Goal: Information Seeking & Learning: Compare options

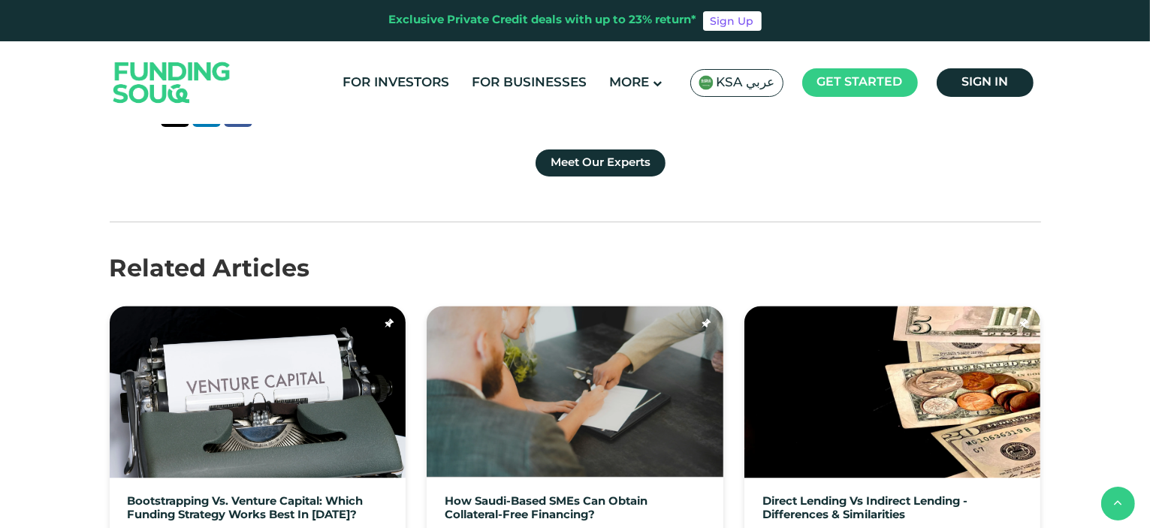
scroll to position [3305, 0]
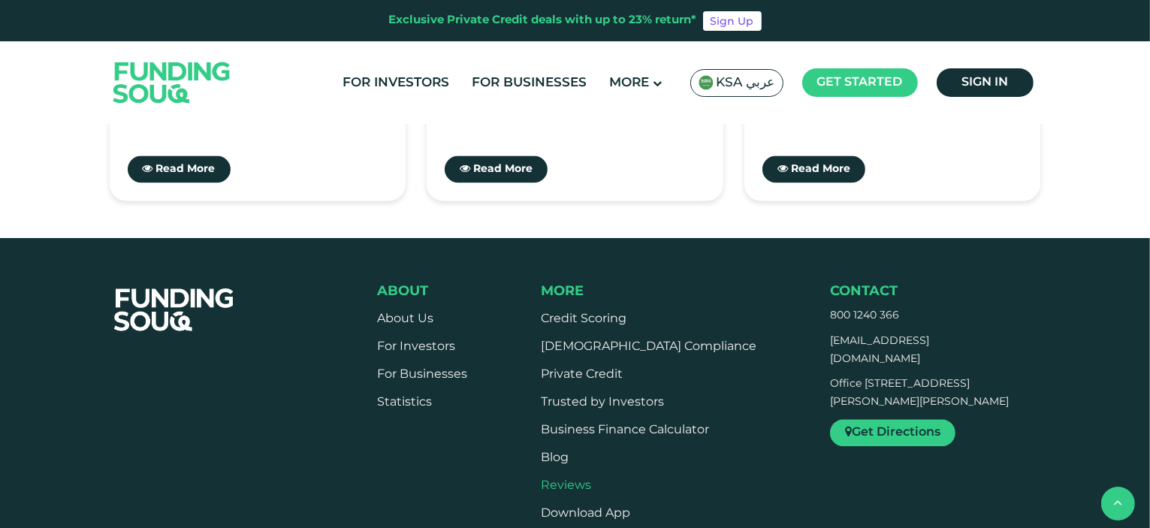
click at [591, 480] on link "Reviews" at bounding box center [566, 485] width 50 height 11
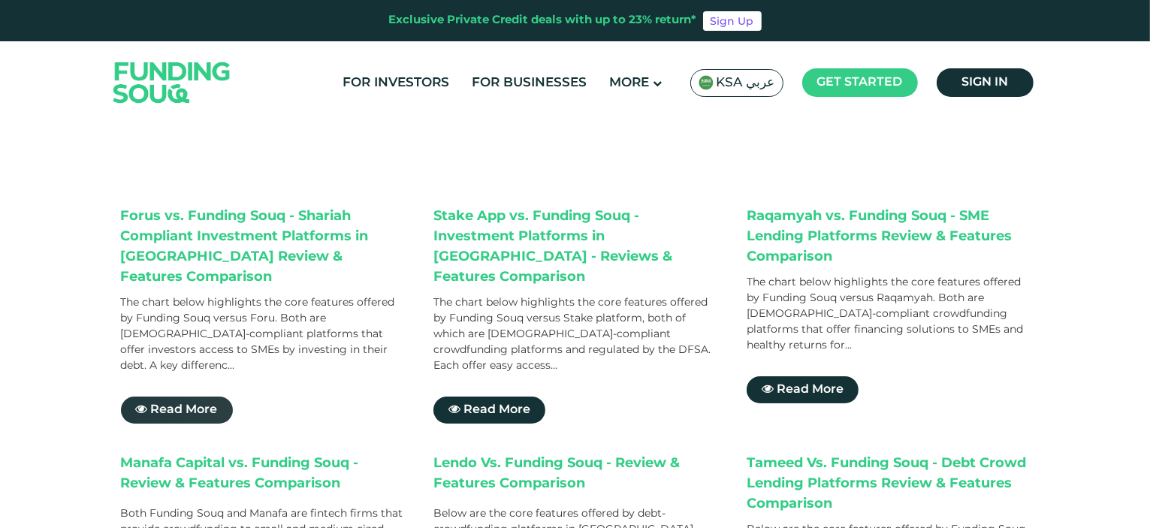
click at [198, 404] on span "Read More" at bounding box center [184, 409] width 67 height 11
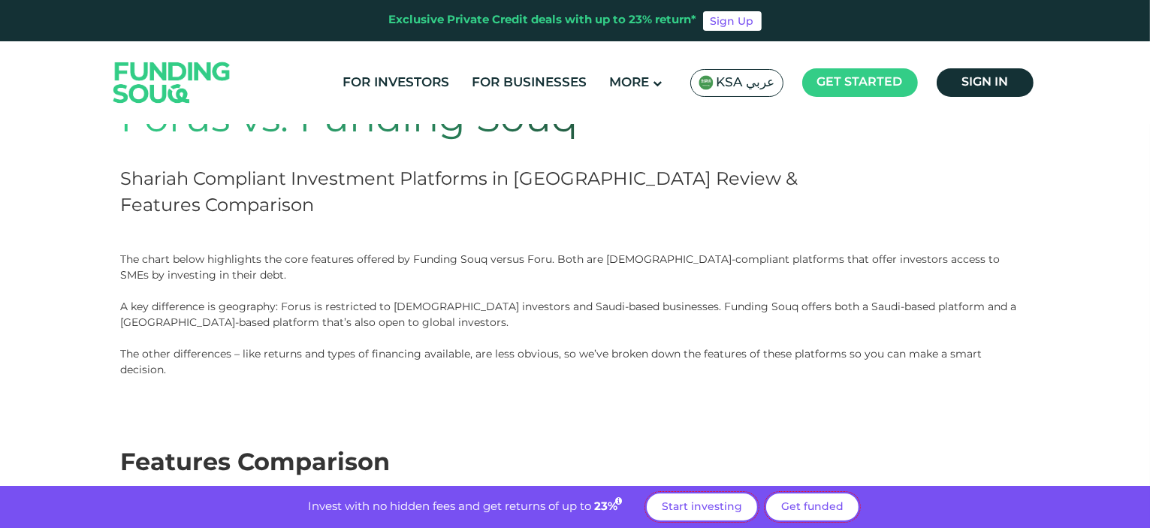
scroll to position [150, 0]
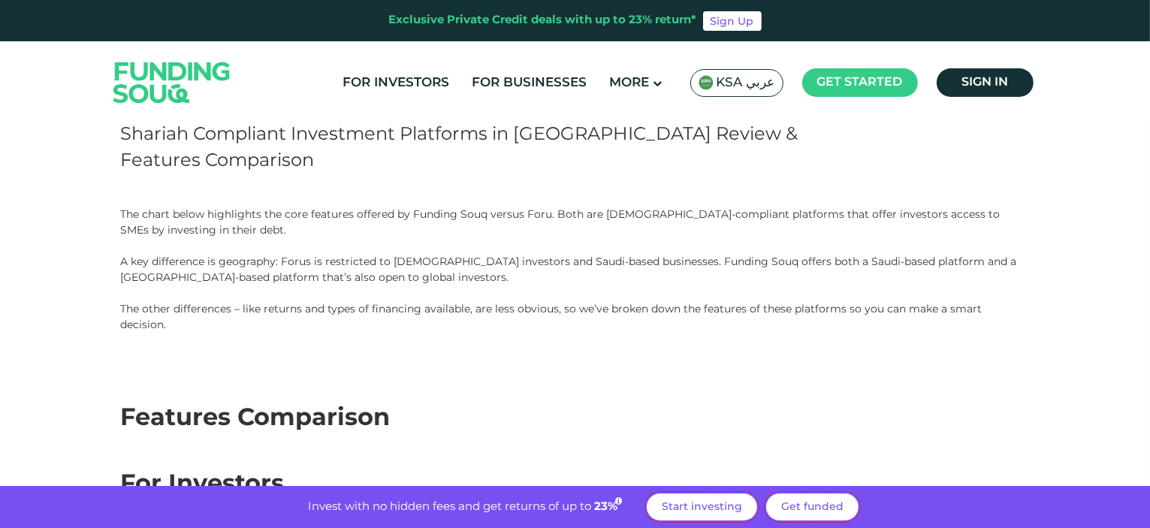
click at [727, 75] on span "KSA عربي" at bounding box center [746, 82] width 59 height 17
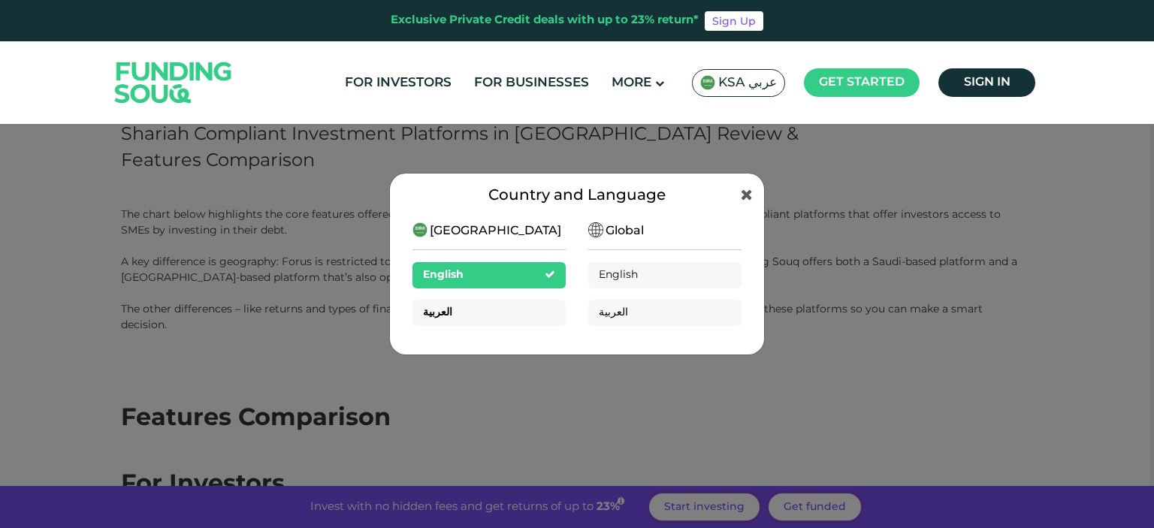
click at [520, 313] on div "العربية" at bounding box center [488, 313] width 153 height 26
